Goal: Task Accomplishment & Management: Manage account settings

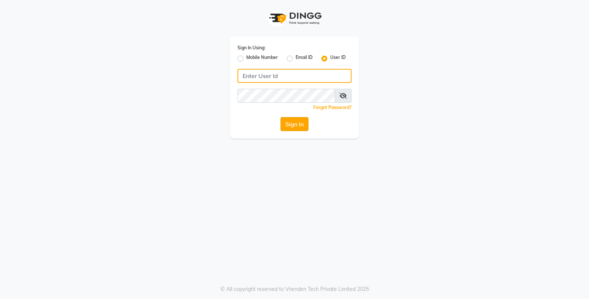
type input "e3598-01"
click at [295, 119] on button "Sign In" at bounding box center [295, 124] width 28 height 14
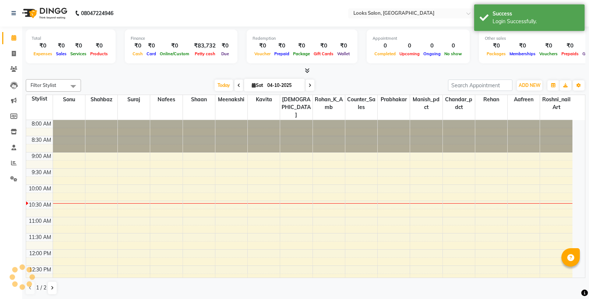
select select "en"
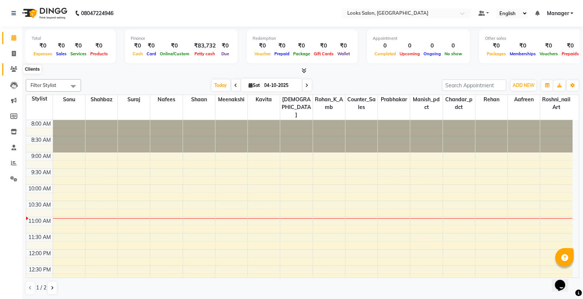
click at [17, 72] on span at bounding box center [13, 69] width 13 height 8
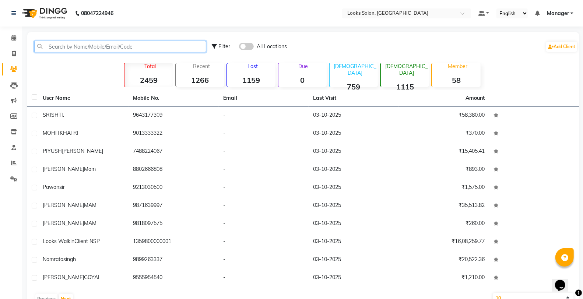
click at [73, 45] on input "text" at bounding box center [120, 46] width 172 height 11
type input "S"
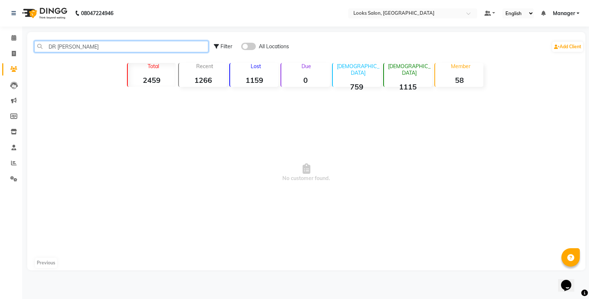
drag, startPoint x: 88, startPoint y: 49, endPoint x: 71, endPoint y: 55, distance: 18.6
click at [71, 55] on div "DR POOJA Filter All Locations Add Client" at bounding box center [306, 46] width 555 height 23
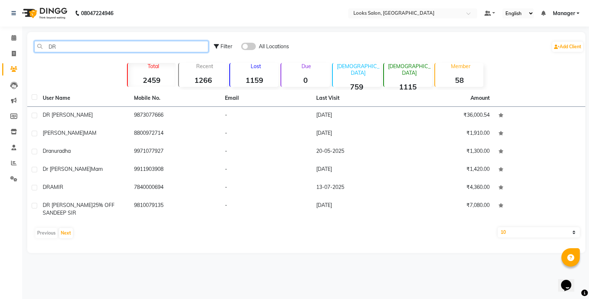
type input "D"
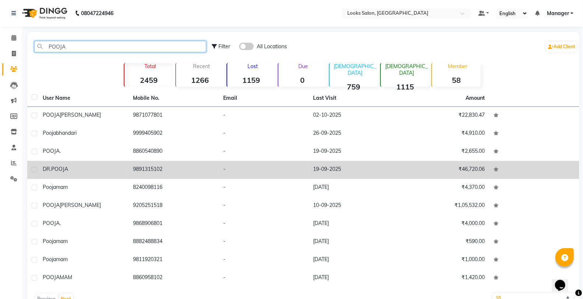
type input "POOJA"
click at [186, 175] on td "9891315102" at bounding box center [174, 170] width 90 height 18
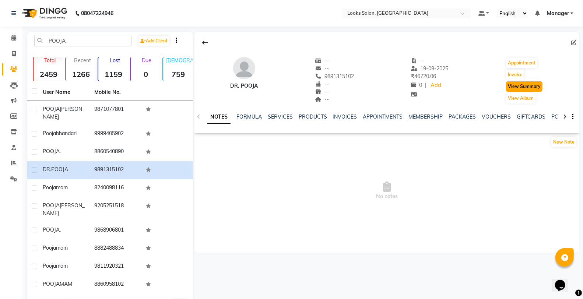
click at [530, 85] on button "View Summary" at bounding box center [524, 86] width 36 height 10
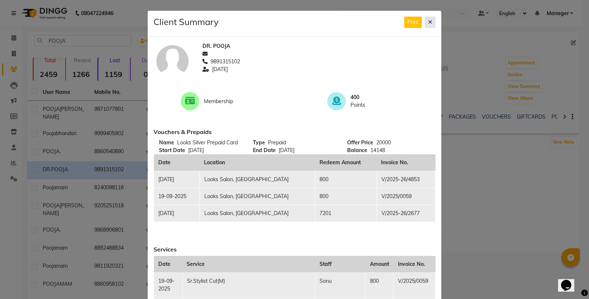
click at [425, 22] on button at bounding box center [430, 22] width 11 height 11
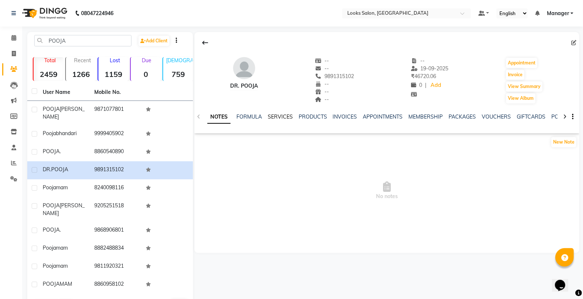
click at [279, 116] on link "SERVICES" at bounding box center [280, 116] width 25 height 7
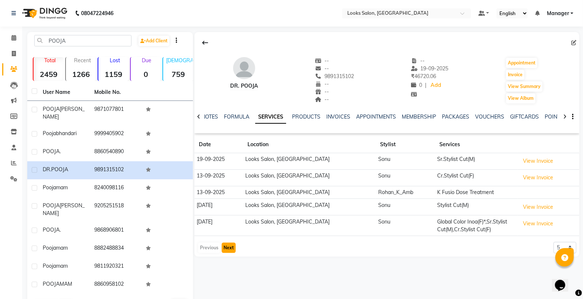
click at [225, 248] on button "Next" at bounding box center [229, 248] width 14 height 10
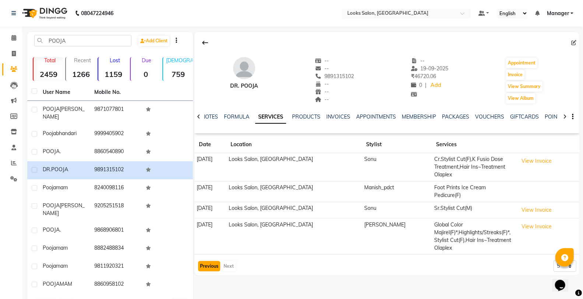
click at [210, 261] on button "Previous" at bounding box center [209, 266] width 22 height 10
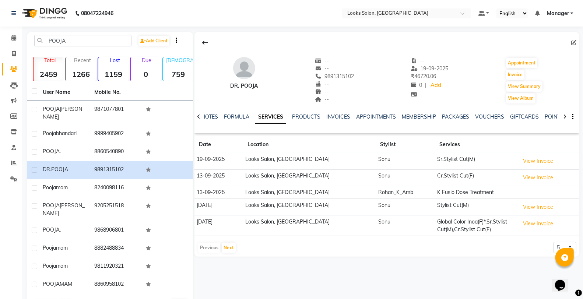
click at [509, 221] on td "Global Color Inoa(F)*,Sr.Stylist Cut(M),Cr.Stylist Cut(F)" at bounding box center [476, 225] width 83 height 21
click at [524, 224] on button "View Invoice" at bounding box center [538, 223] width 37 height 11
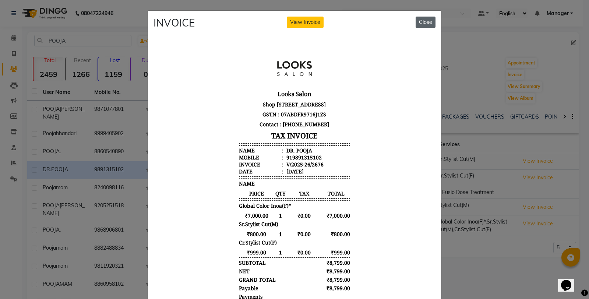
click at [425, 20] on button "Close" at bounding box center [426, 22] width 20 height 11
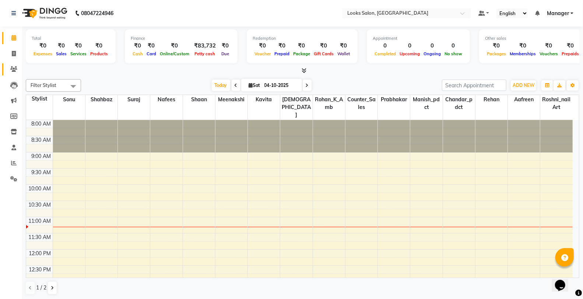
click at [14, 64] on link "Clients" at bounding box center [11, 69] width 18 height 12
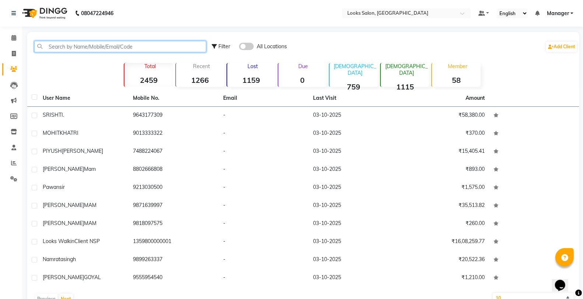
click at [80, 51] on input "text" at bounding box center [120, 46] width 172 height 11
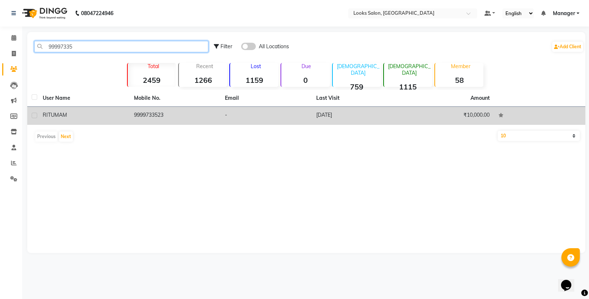
type input "99997335"
click at [308, 109] on td "-" at bounding box center [266, 116] width 91 height 18
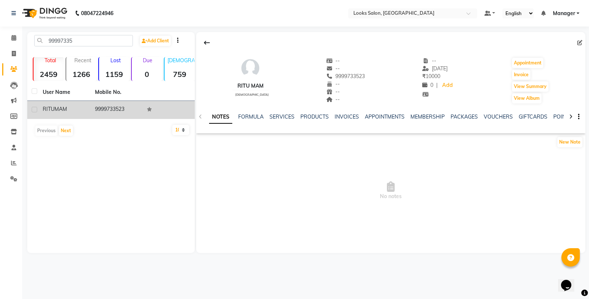
click at [274, 120] on div "SERVICES" at bounding box center [282, 117] width 25 height 8
click at [277, 115] on link "SERVICES" at bounding box center [282, 116] width 25 height 7
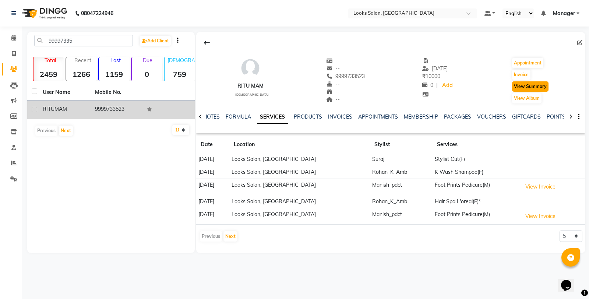
click at [530, 90] on button "View Summary" at bounding box center [530, 86] width 36 height 10
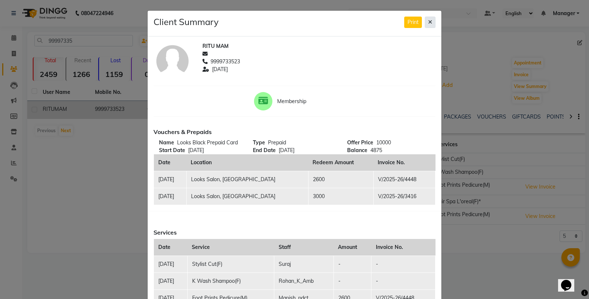
click at [429, 21] on icon at bounding box center [430, 22] width 4 height 5
